Goal: Navigation & Orientation: Find specific page/section

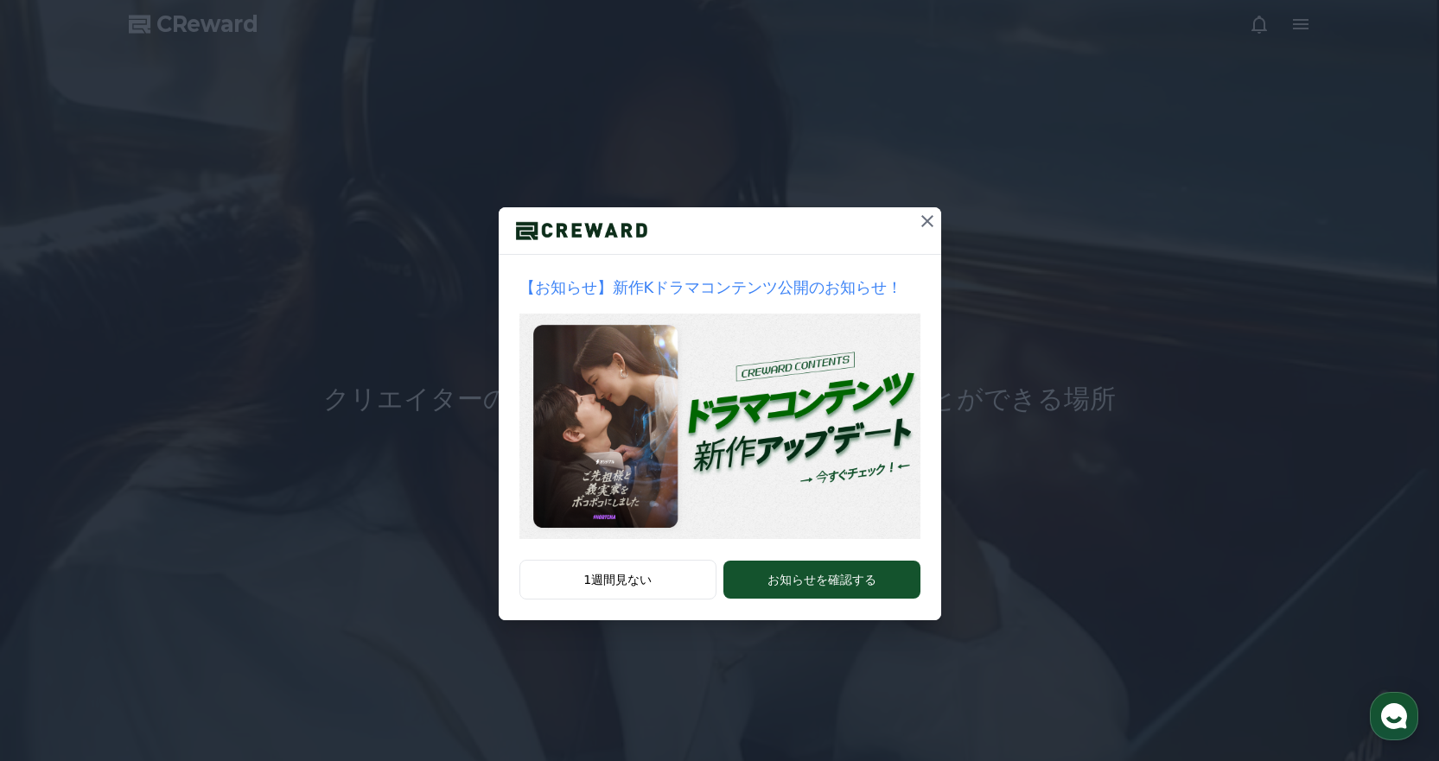
click at [1142, 206] on div "【お知らせ】新作Kドラマコンテンツ公開のお知らせ！ 1週間見ない お知らせを確認する" at bounding box center [719, 324] width 1439 height 648
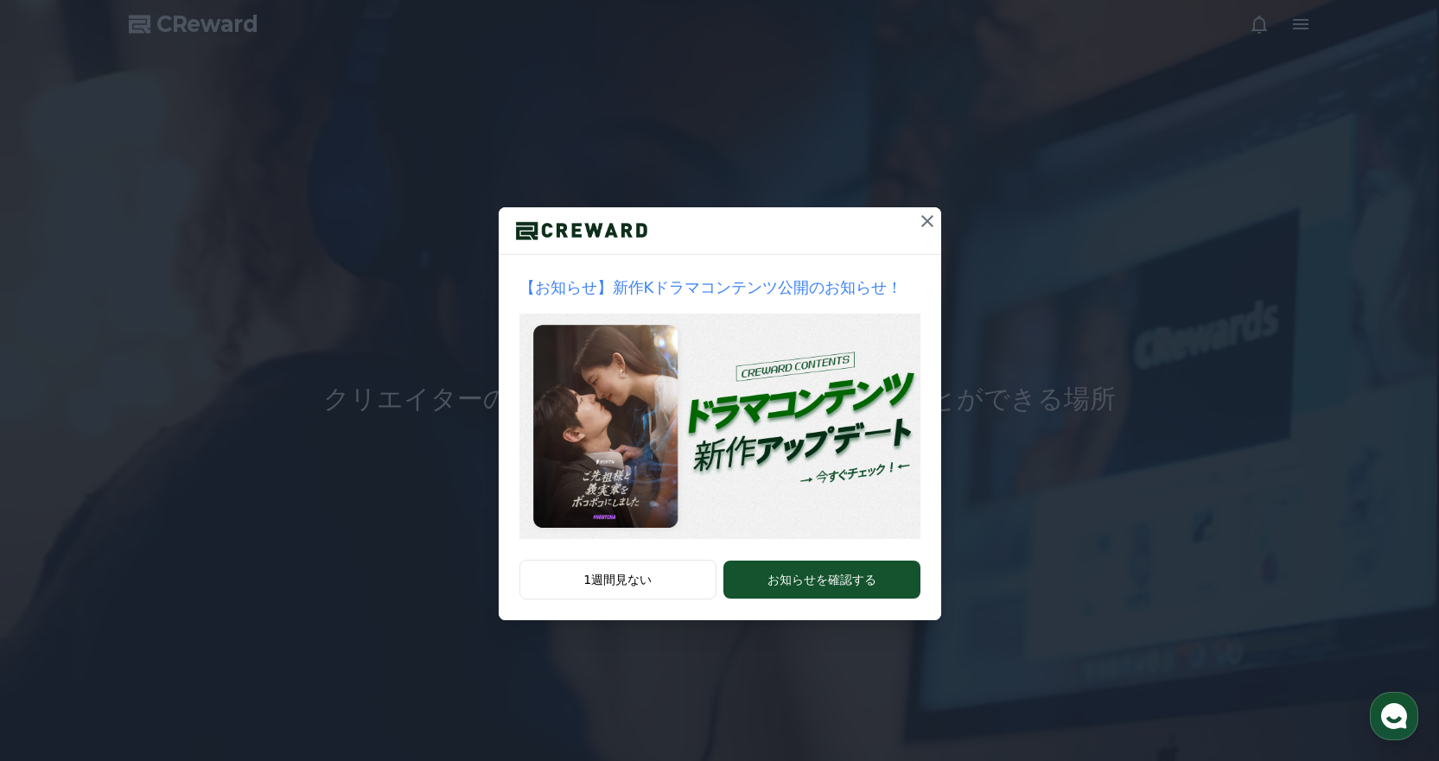
click at [926, 222] on icon at bounding box center [927, 221] width 12 height 12
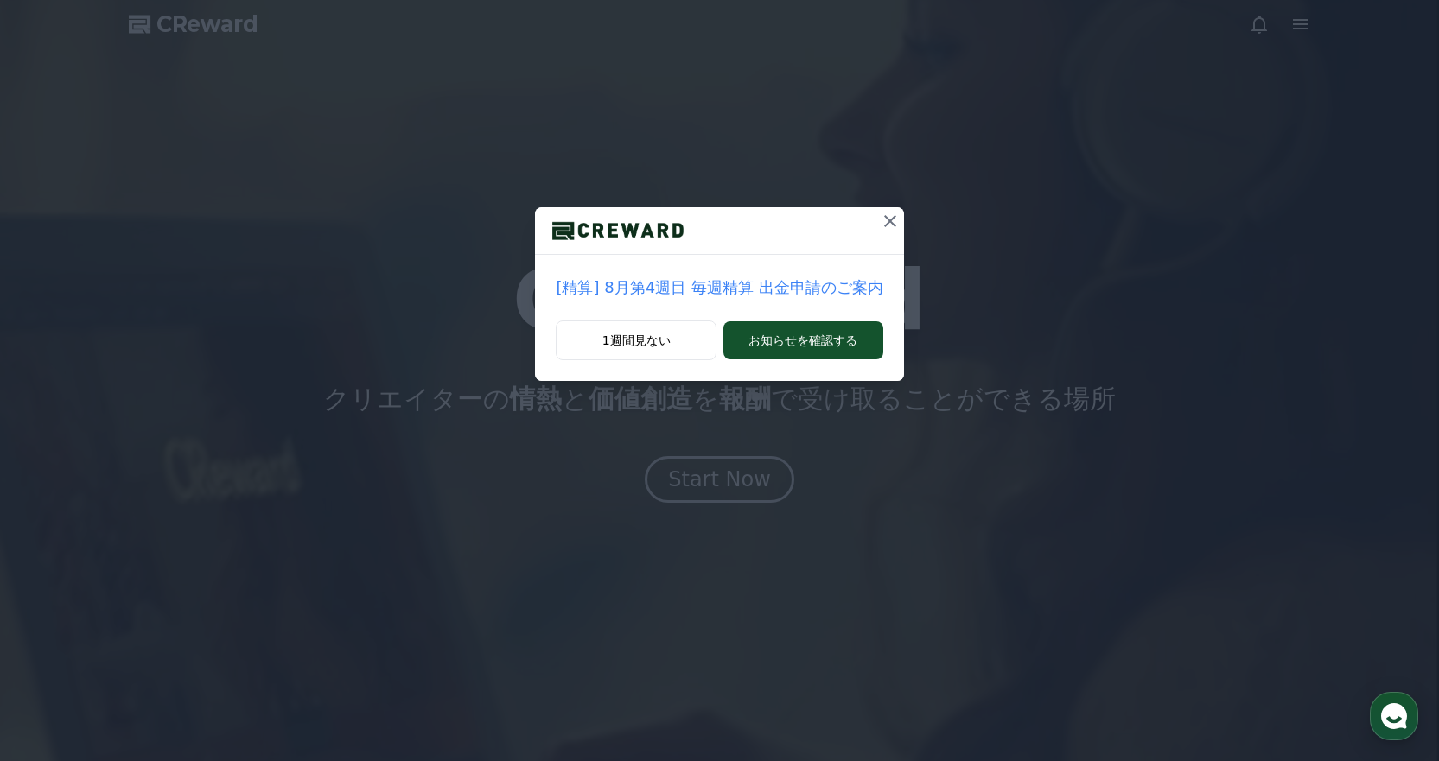
click at [881, 217] on icon at bounding box center [890, 221] width 21 height 21
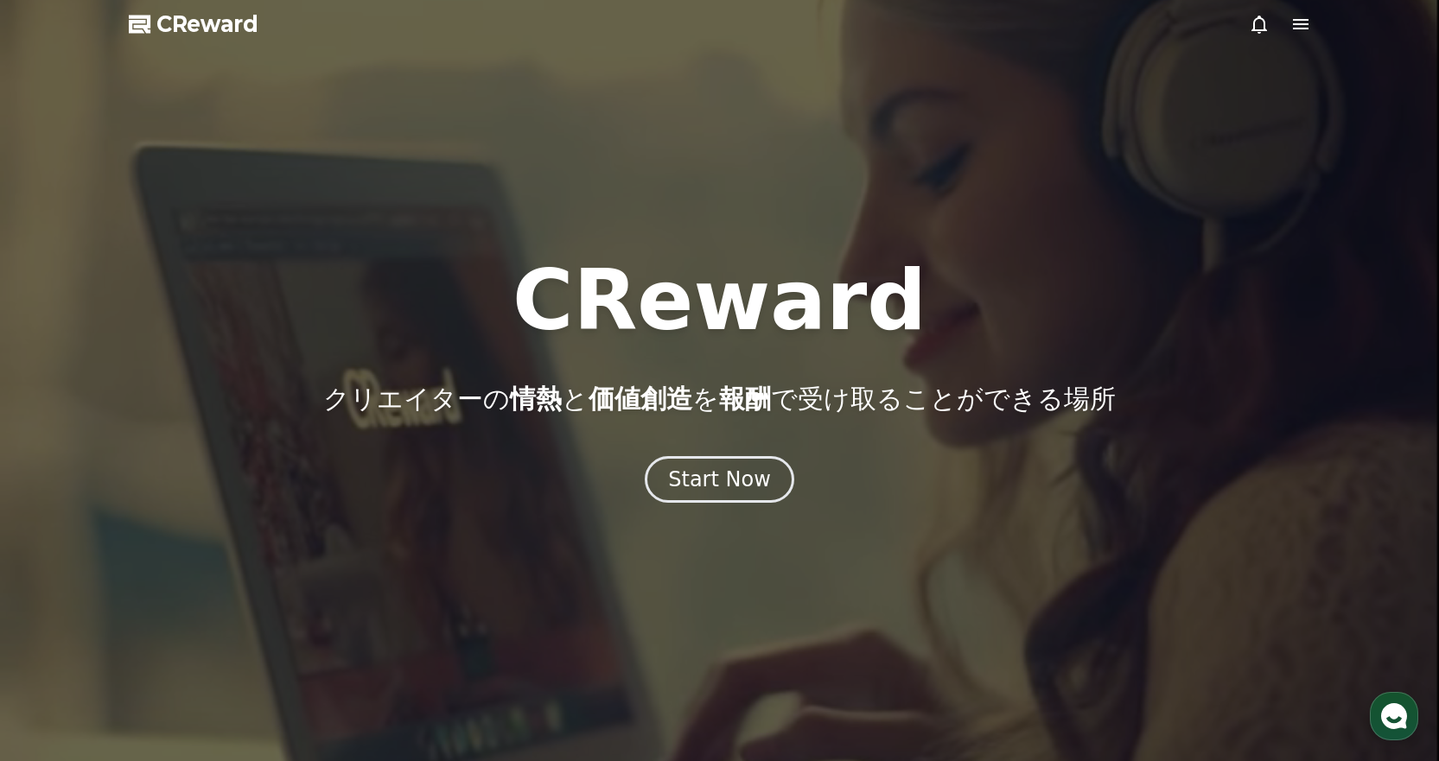
click at [1306, 25] on icon at bounding box center [1301, 24] width 16 height 10
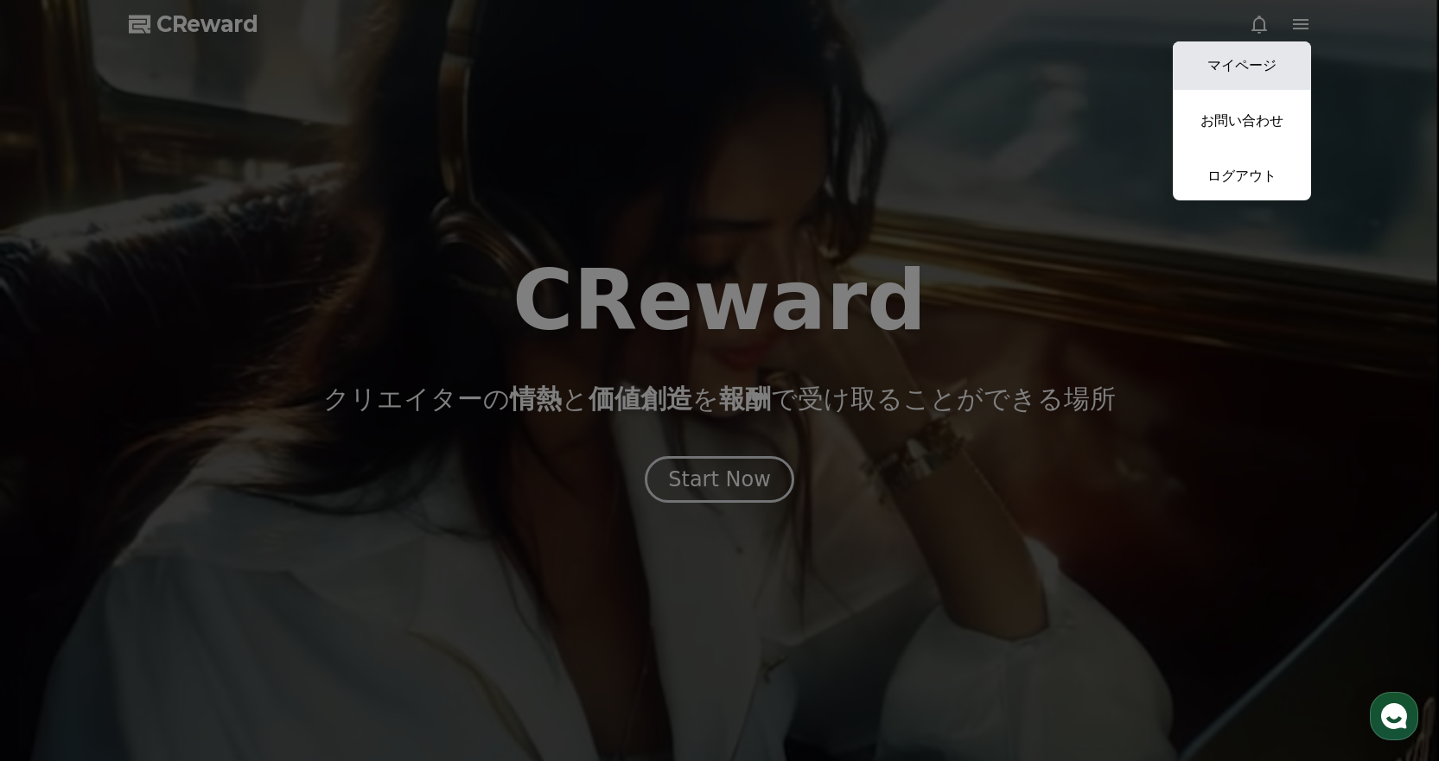
click at [1244, 54] on link "マイページ" at bounding box center [1242, 65] width 138 height 48
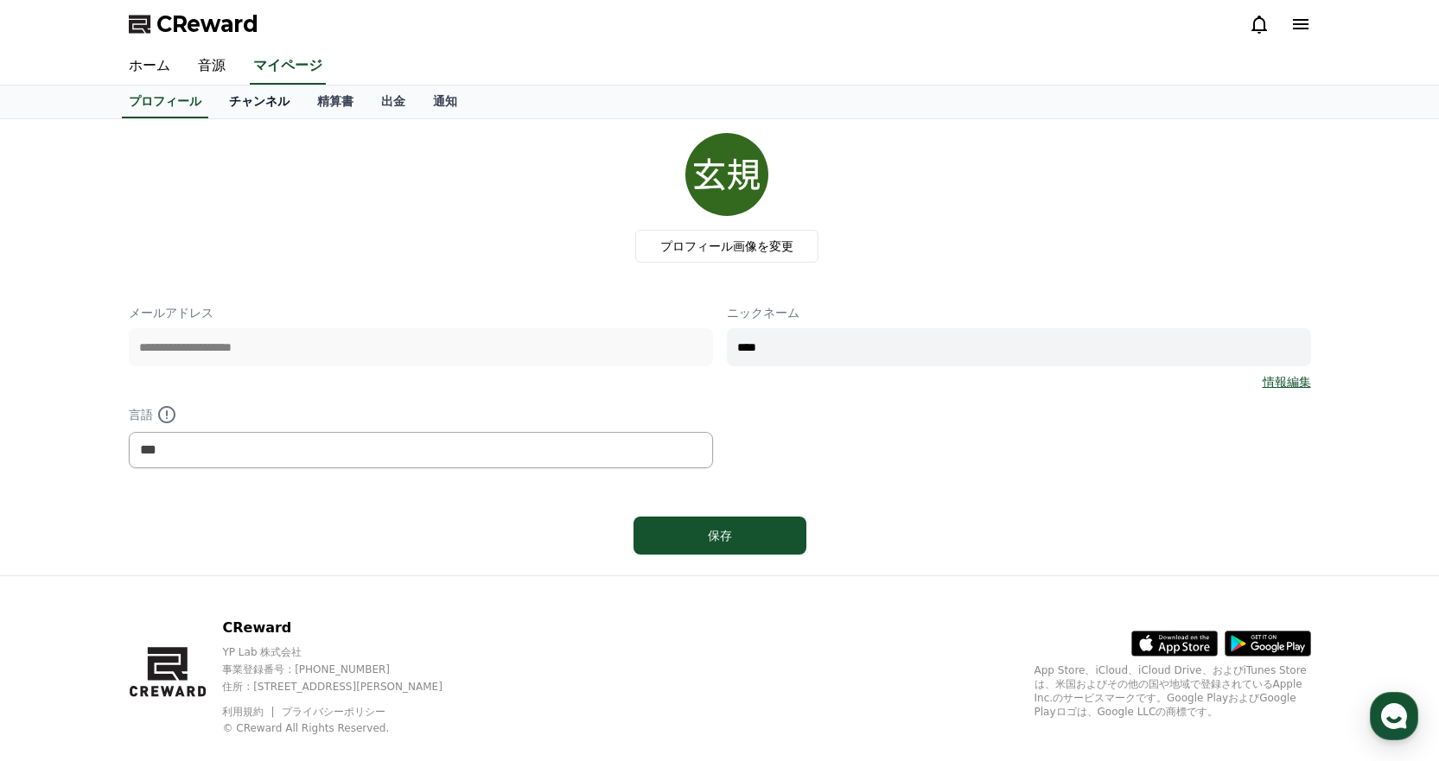
click at [259, 105] on link "チャンネル" at bounding box center [259, 102] width 88 height 33
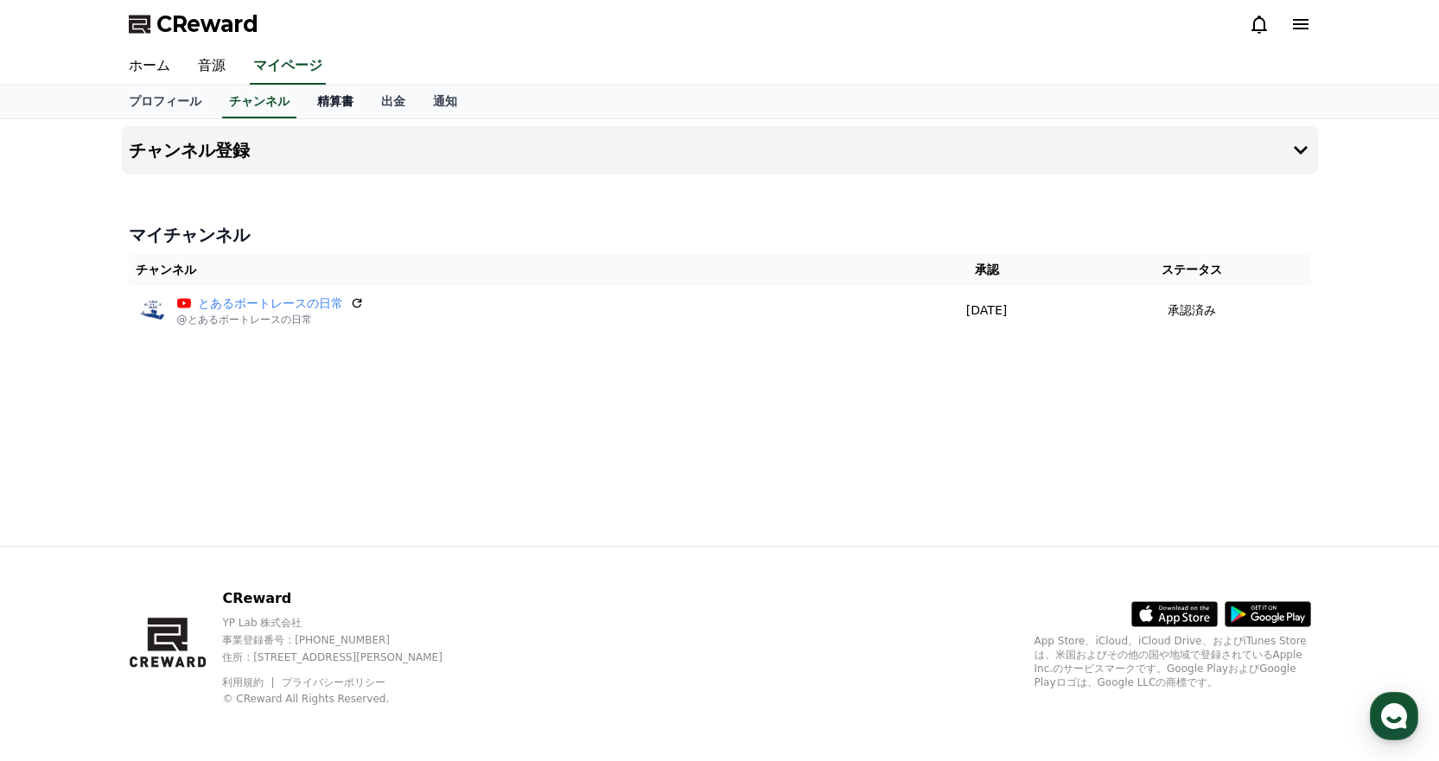
click at [303, 100] on link "精算書" at bounding box center [335, 102] width 64 height 33
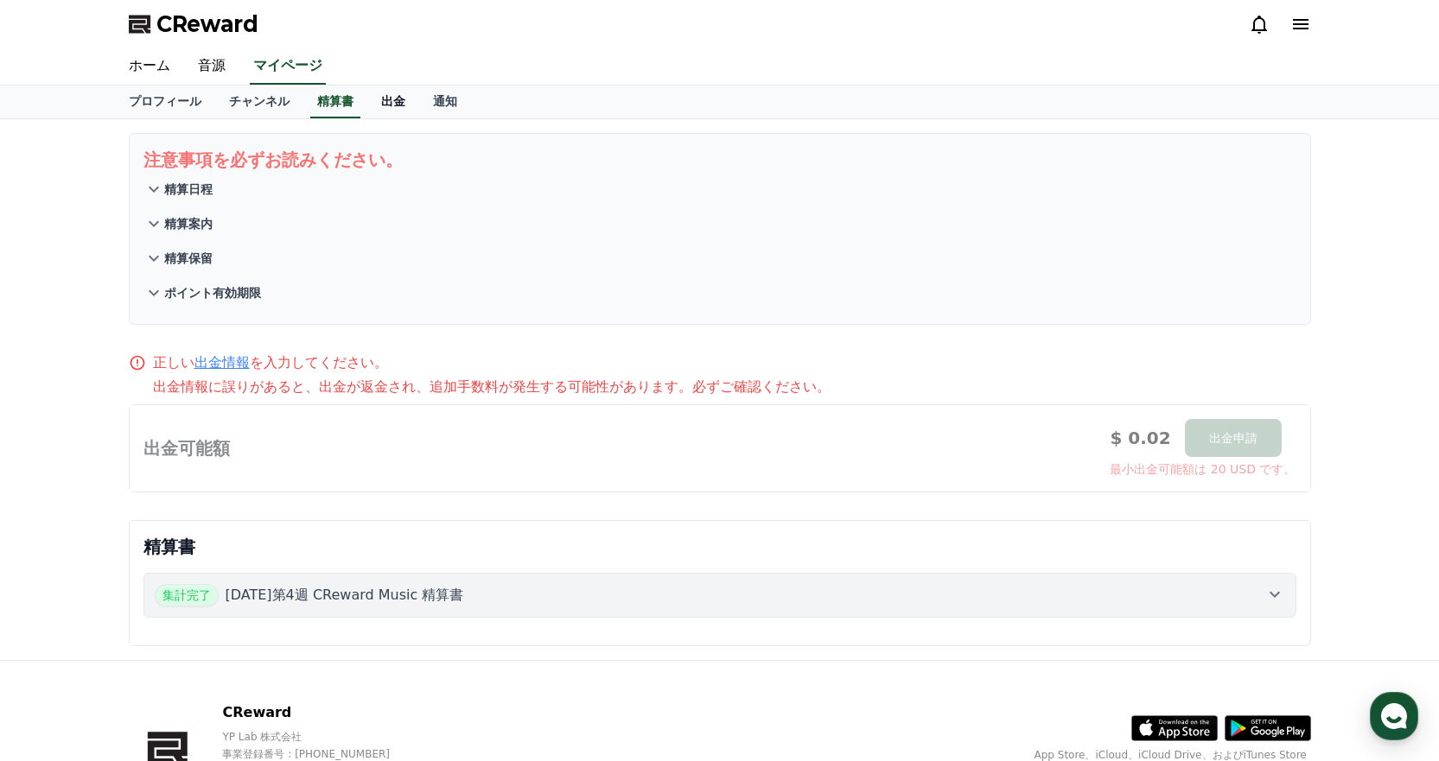
click at [367, 103] on link "出金" at bounding box center [393, 102] width 52 height 33
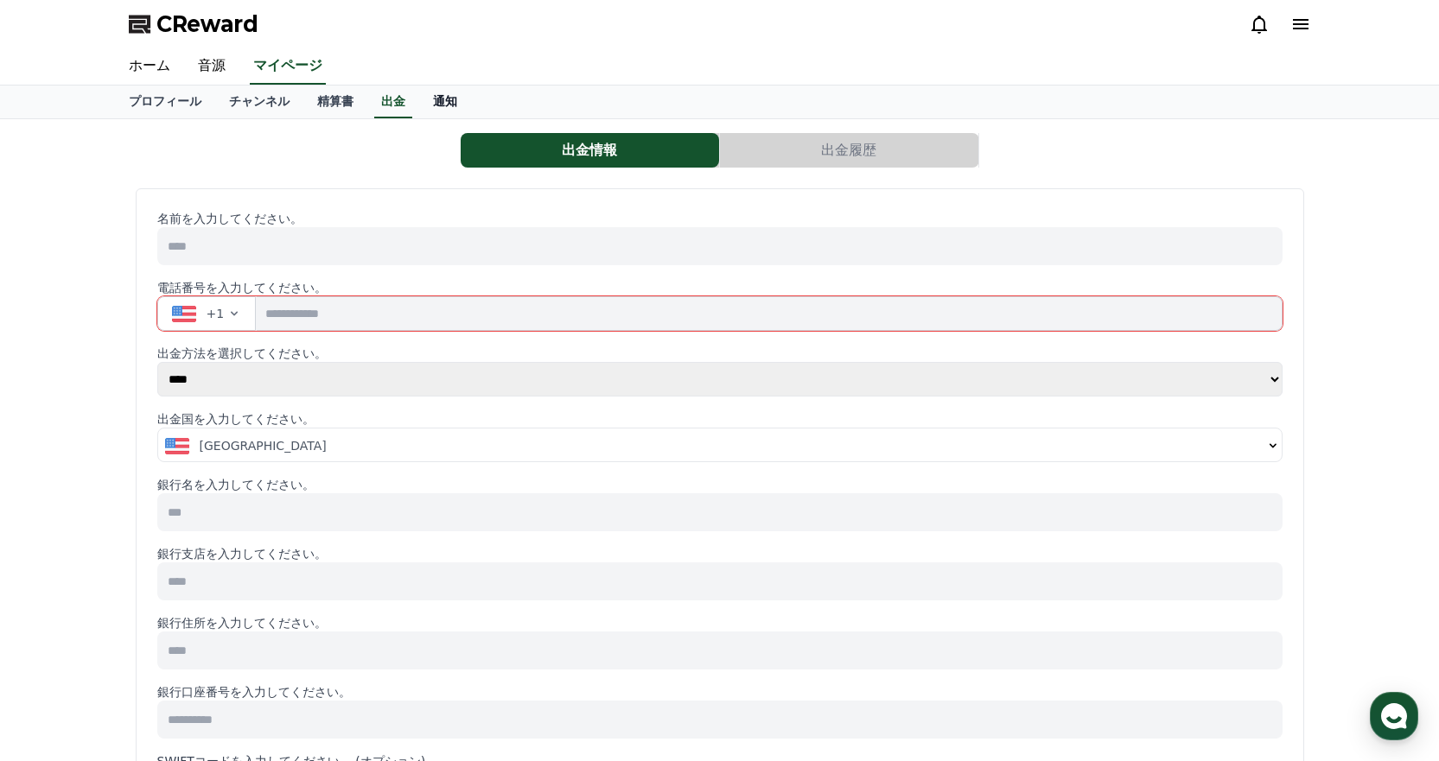
click at [419, 101] on link "通知" at bounding box center [445, 102] width 52 height 33
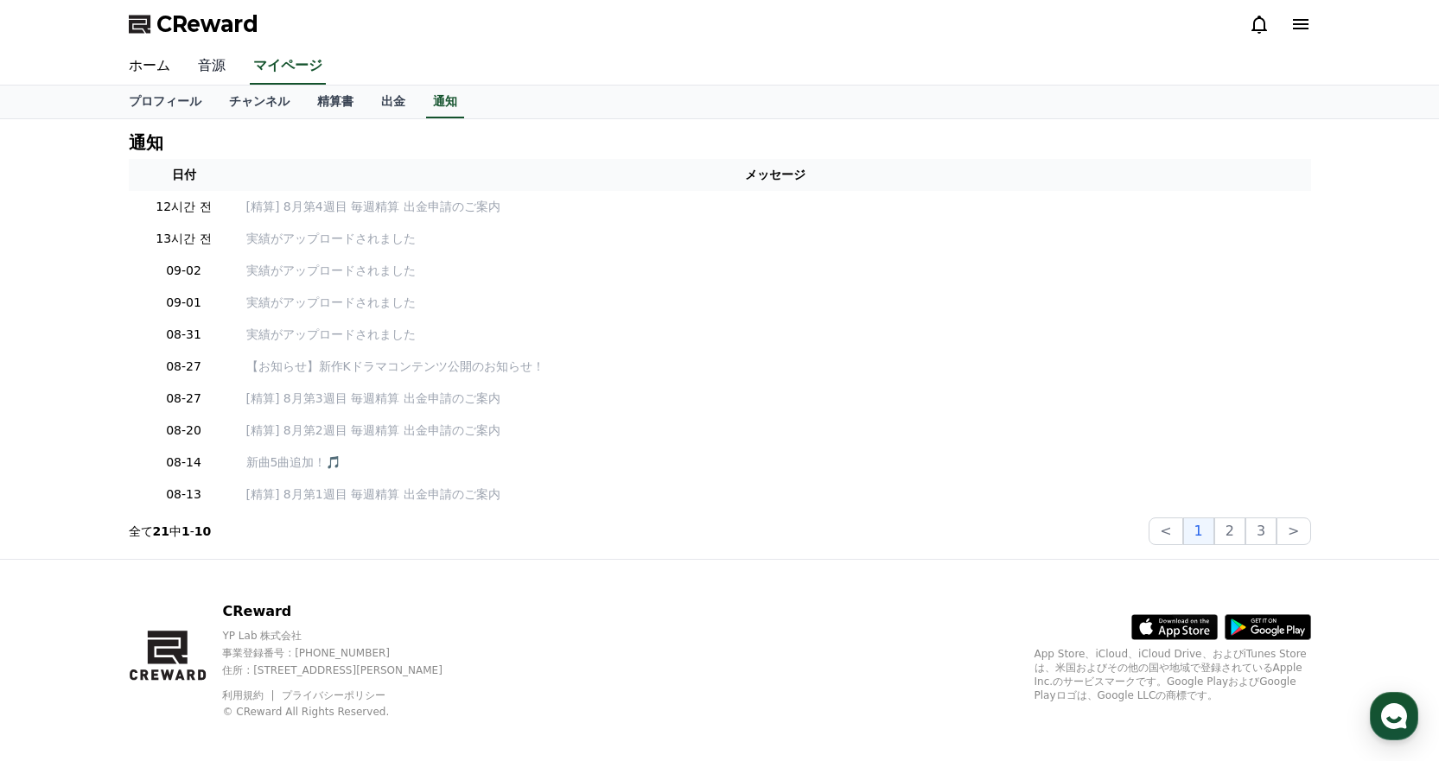
click at [200, 68] on link "音源" at bounding box center [211, 66] width 55 height 36
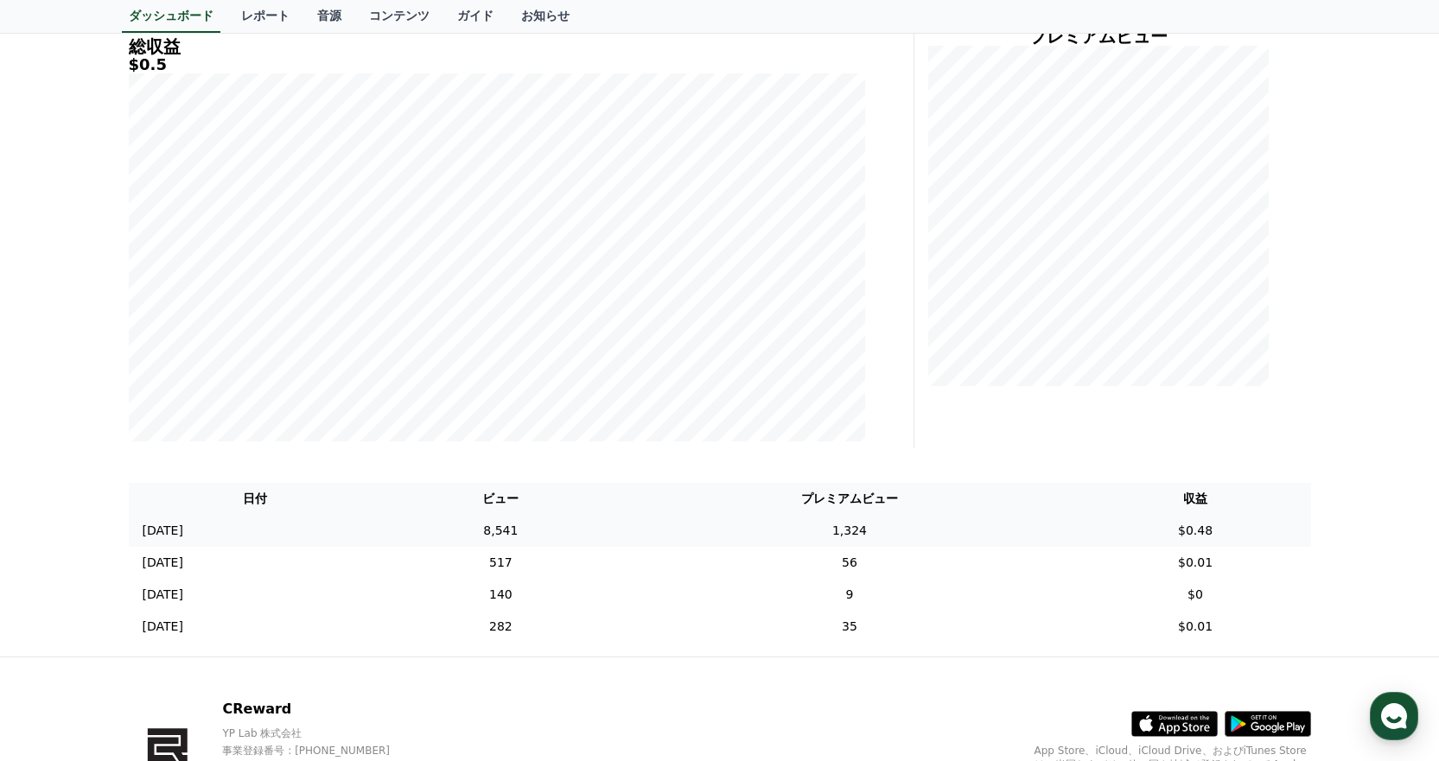
scroll to position [352, 0]
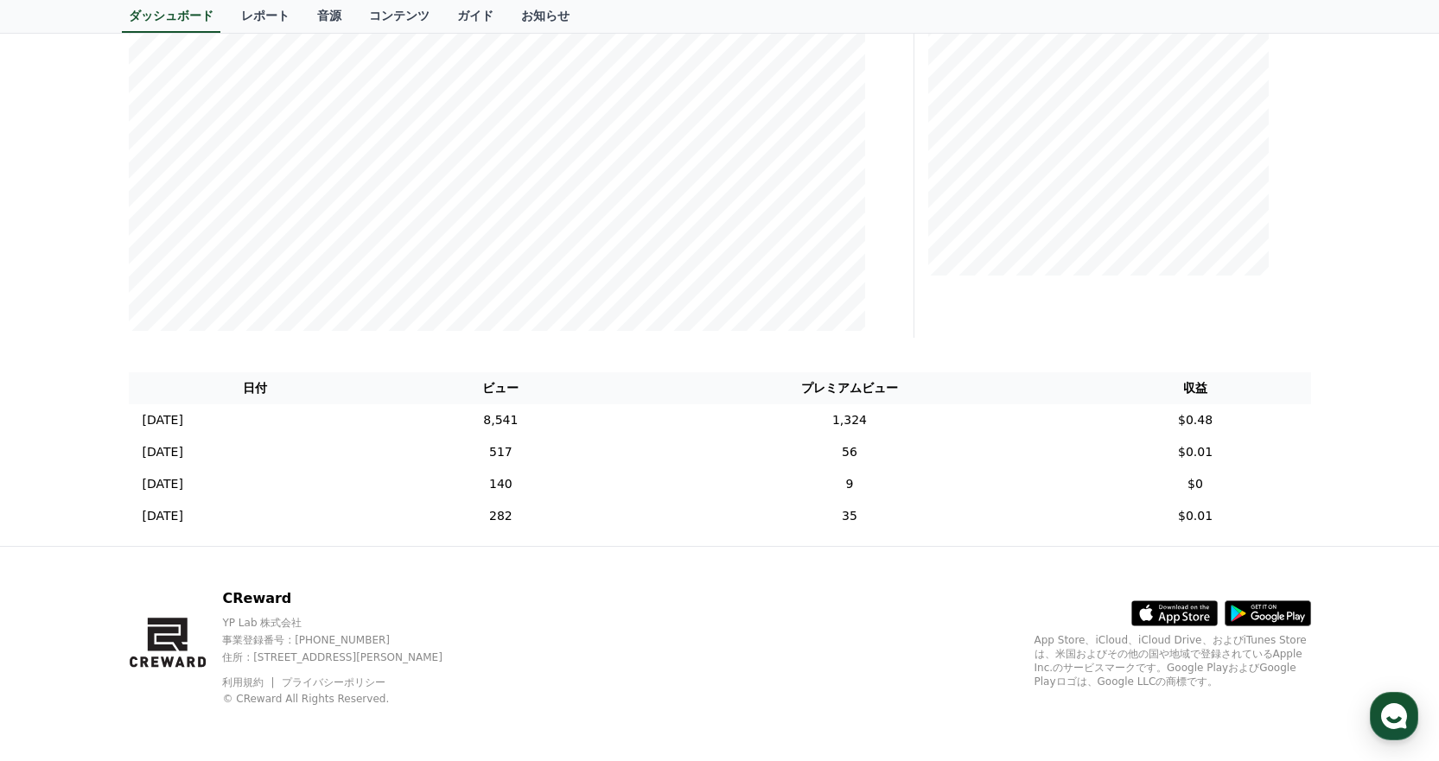
drag, startPoint x: 1383, startPoint y: 197, endPoint x: 1300, endPoint y: 239, distance: 93.1
click at [1383, 201] on div "**********" at bounding box center [719, 157] width 1439 height 779
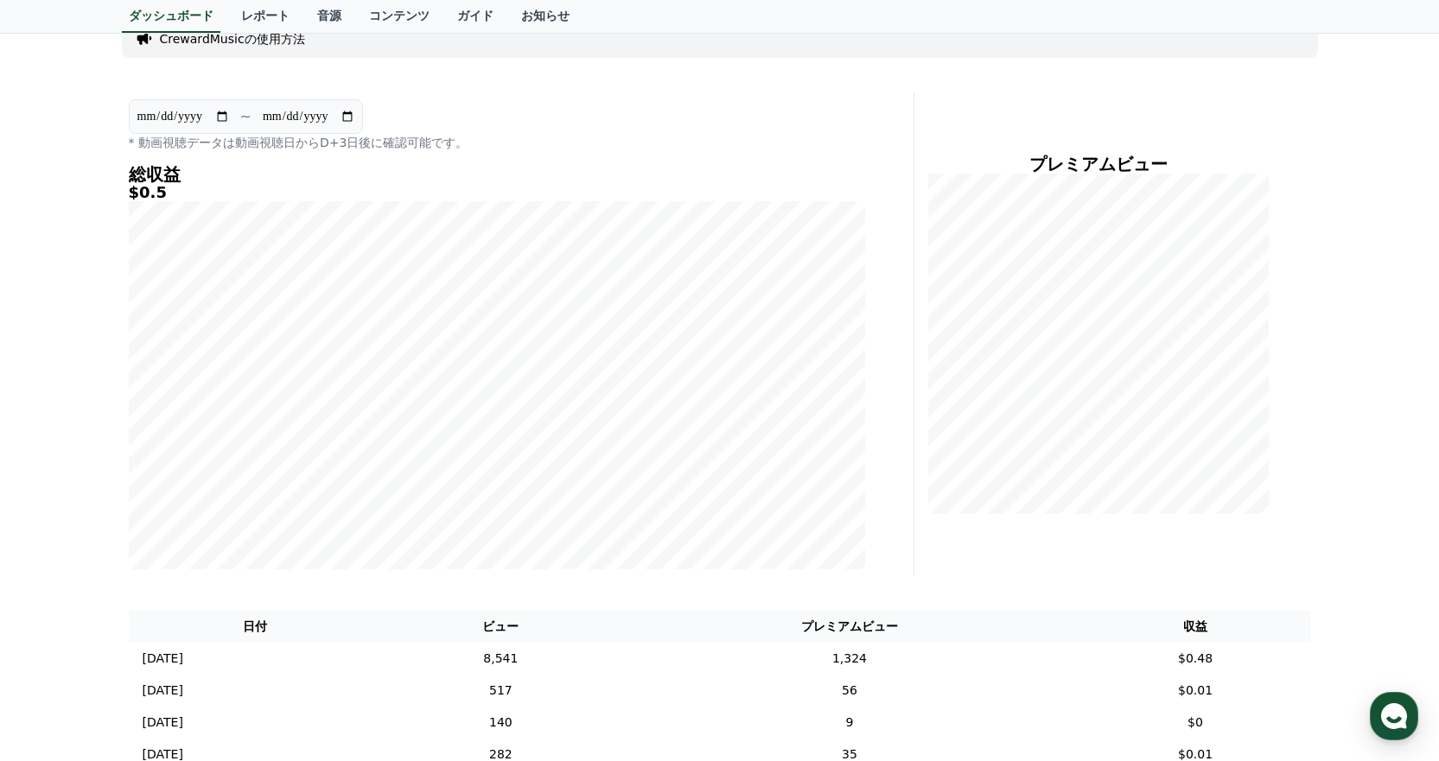
scroll to position [0, 0]
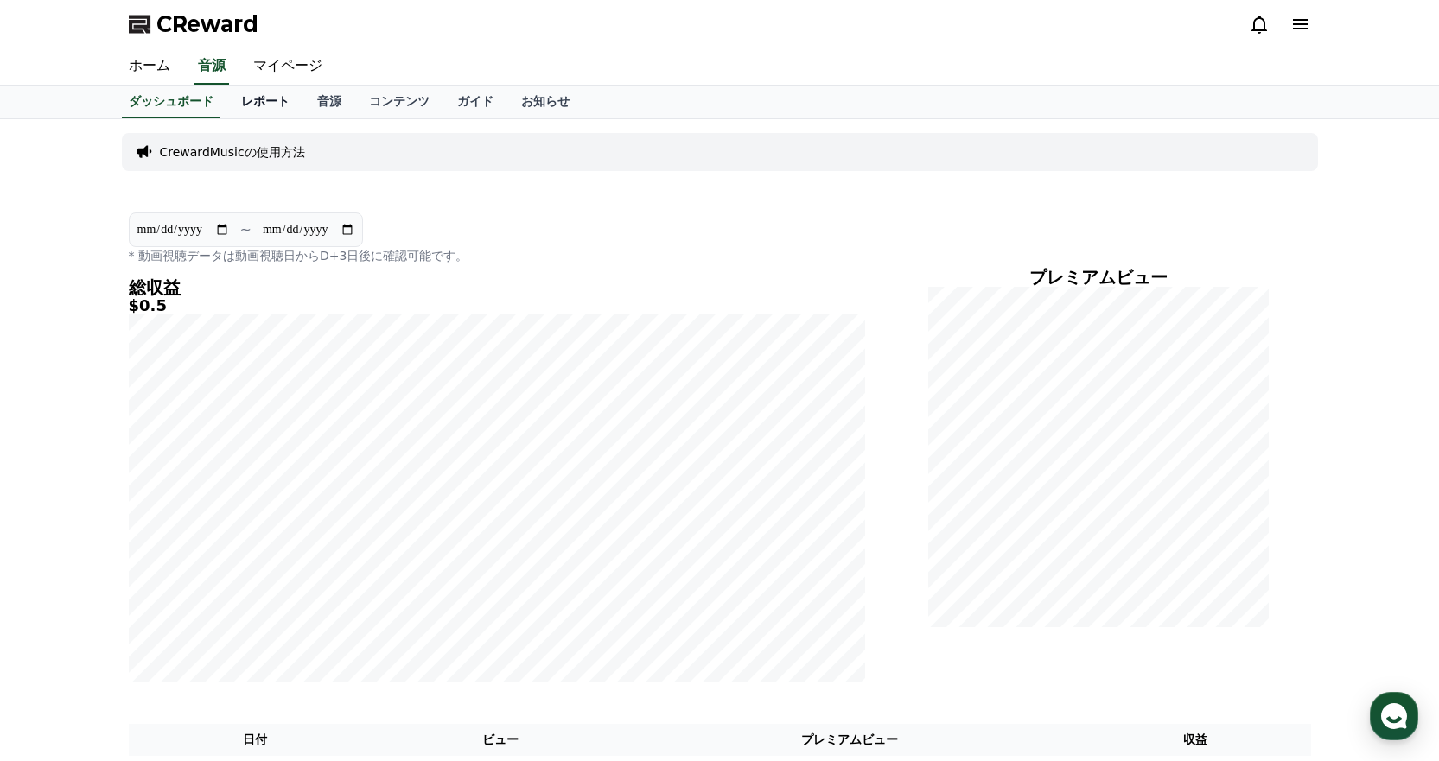
click at [235, 103] on link "レポート" at bounding box center [265, 102] width 76 height 33
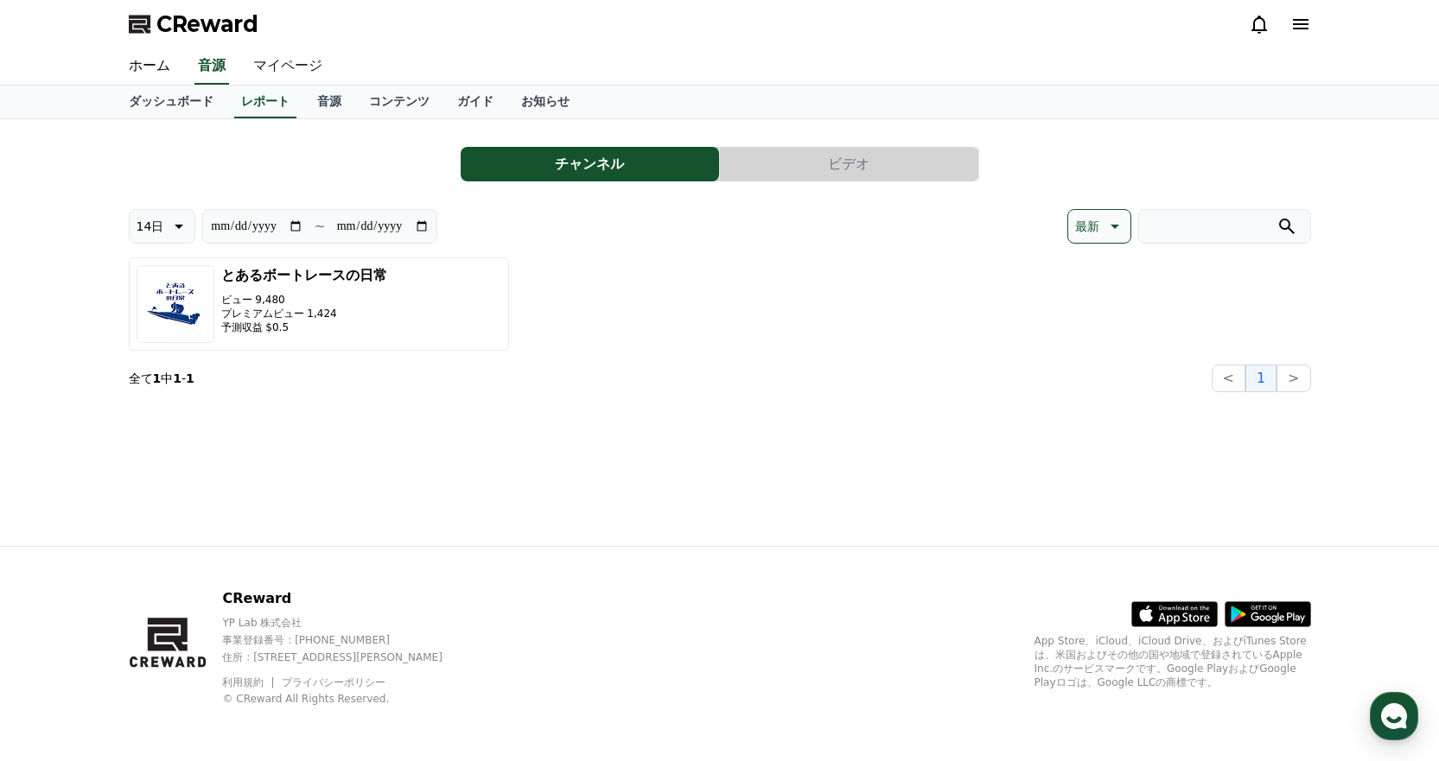
click at [276, 60] on link "マイページ" at bounding box center [287, 66] width 97 height 36
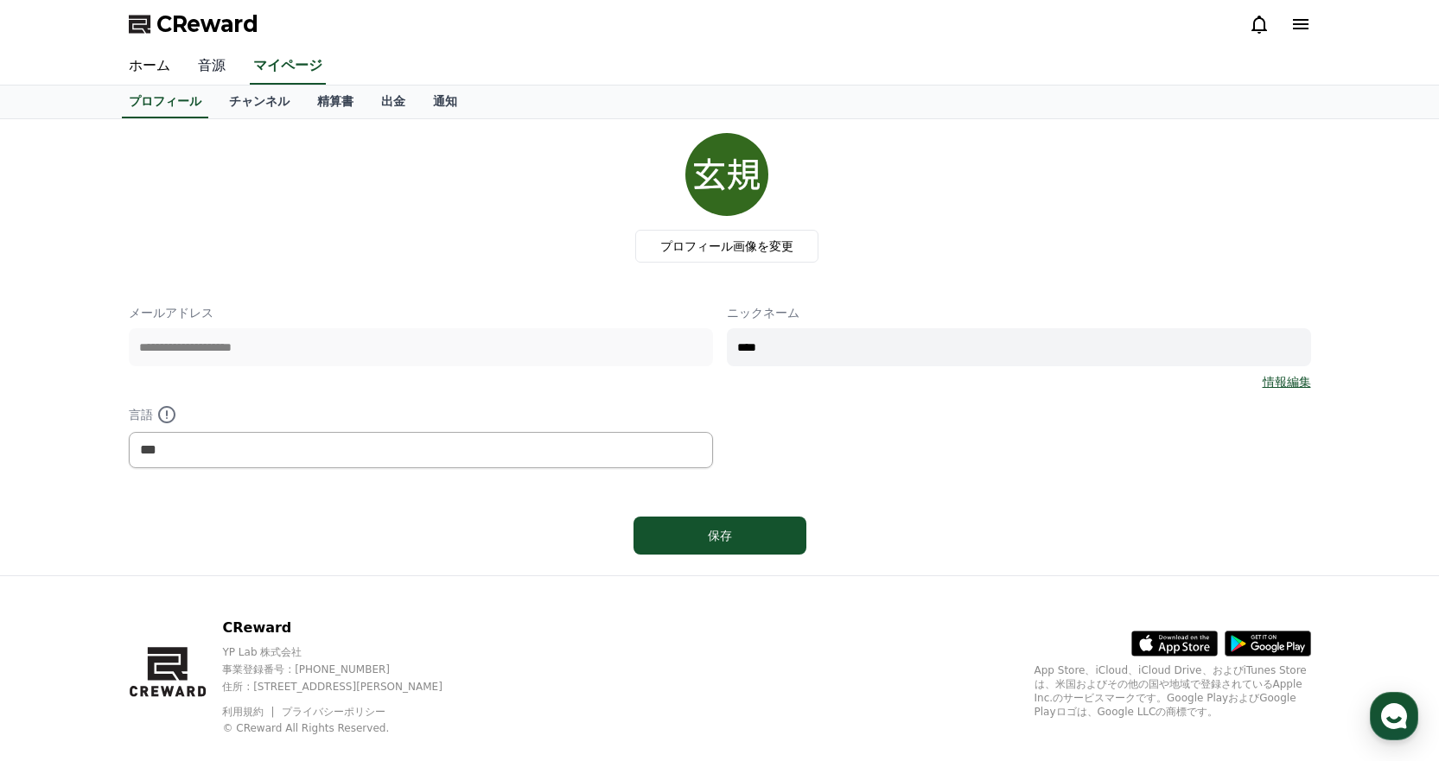
click at [217, 71] on link "音源" at bounding box center [211, 66] width 55 height 36
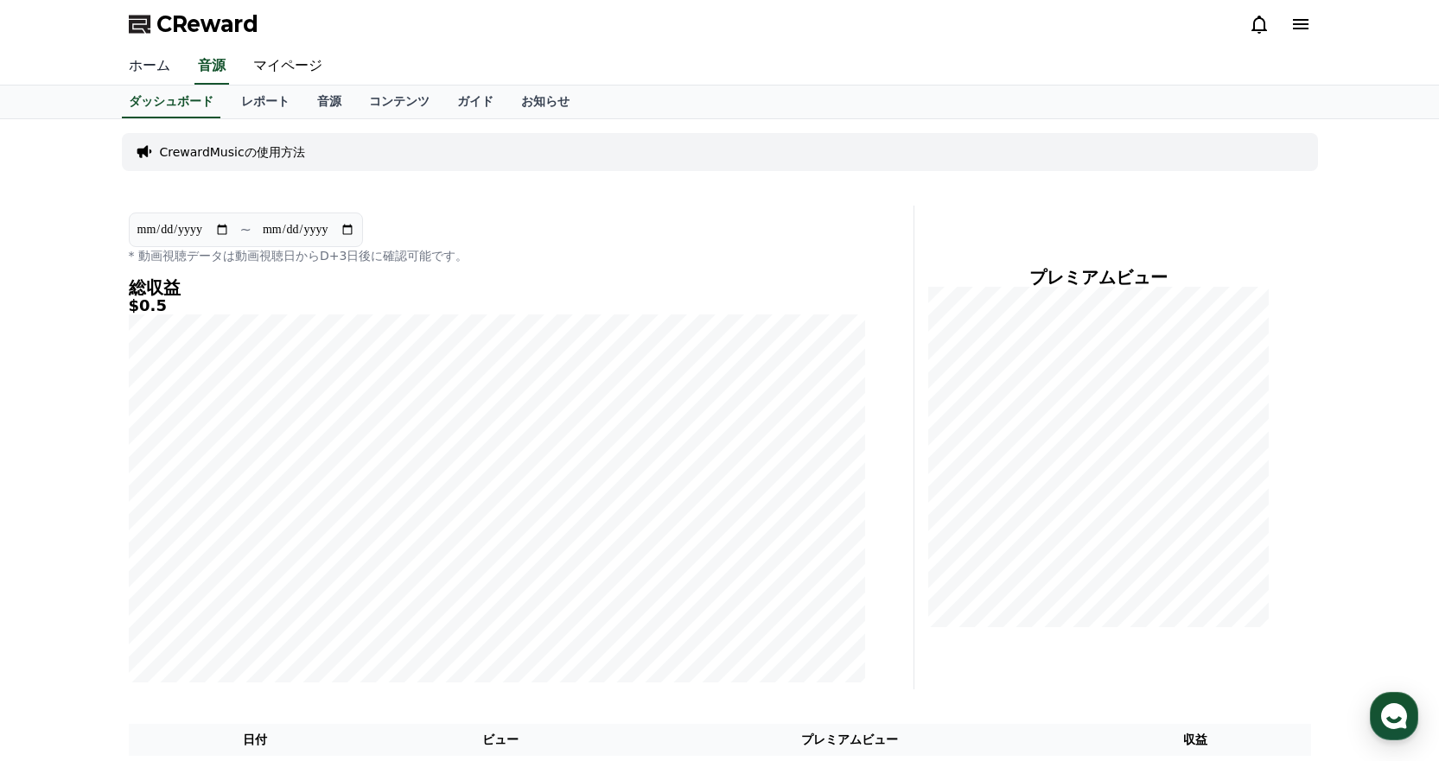
click at [160, 70] on link "ホーム" at bounding box center [149, 66] width 69 height 36
